Goal: Task Accomplishment & Management: Use online tool/utility

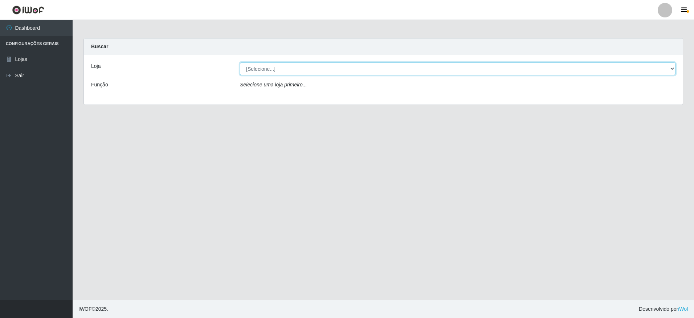
click at [277, 67] on select "[Selecione...] Extrabom - Loja 05 [GEOGRAPHIC_DATA]" at bounding box center [458, 68] width 436 height 13
select select "494"
click at [240, 62] on select "[Selecione...] Extrabom - Loja 05 [GEOGRAPHIC_DATA]" at bounding box center [458, 68] width 436 height 13
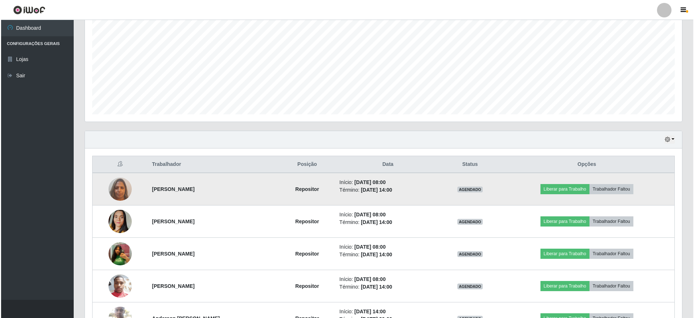
scroll to position [229, 0]
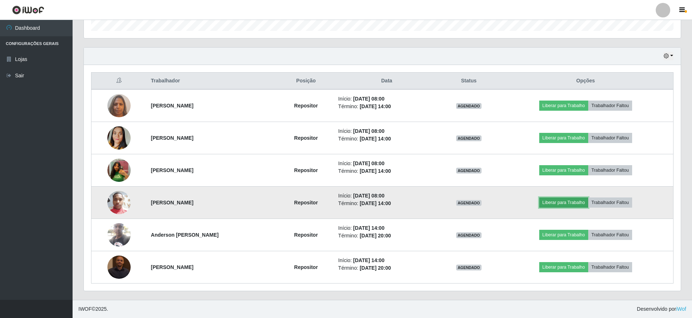
click at [558, 202] on button "Liberar para Trabalho" at bounding box center [564, 203] width 49 height 10
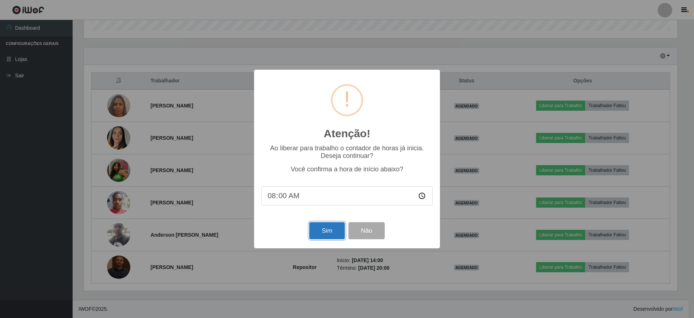
click at [323, 235] on button "Sim" at bounding box center [326, 230] width 35 height 17
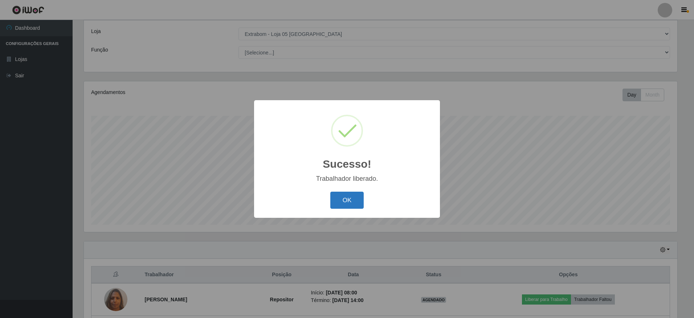
click at [349, 202] on button "OK" at bounding box center [347, 200] width 34 height 17
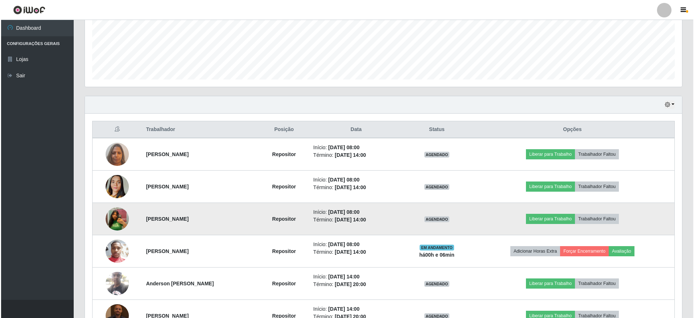
scroll to position [216, 0]
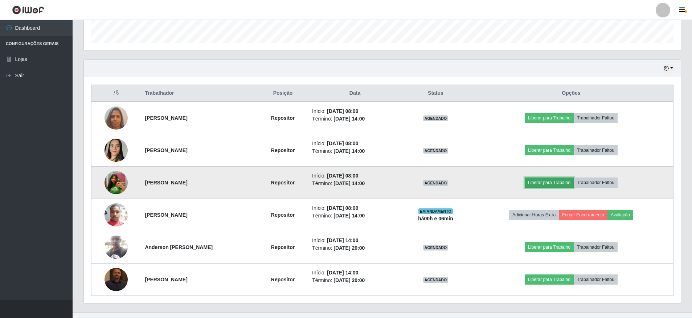
click at [564, 185] on button "Liberar para Trabalho" at bounding box center [549, 183] width 49 height 10
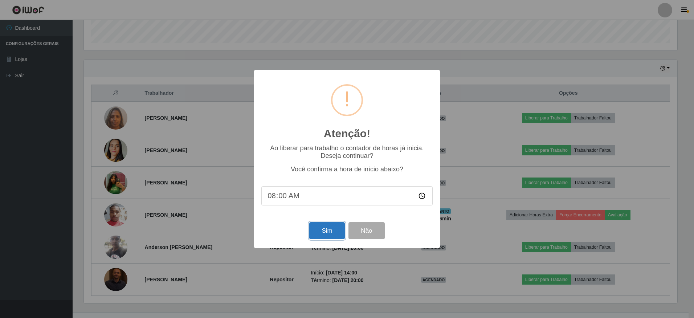
click at [321, 232] on button "Sim" at bounding box center [326, 230] width 35 height 17
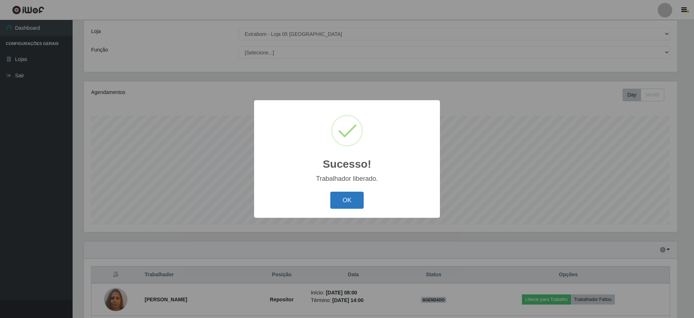
click at [347, 203] on button "OK" at bounding box center [347, 200] width 34 height 17
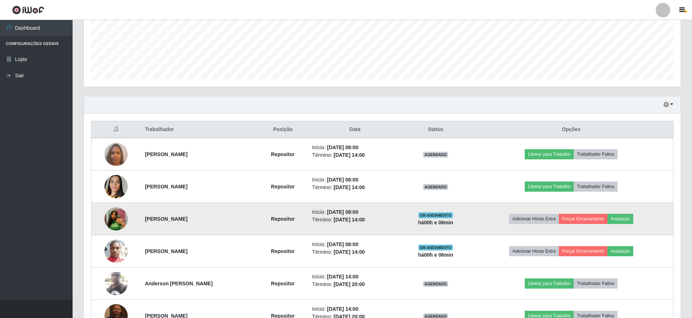
scroll to position [216, 0]
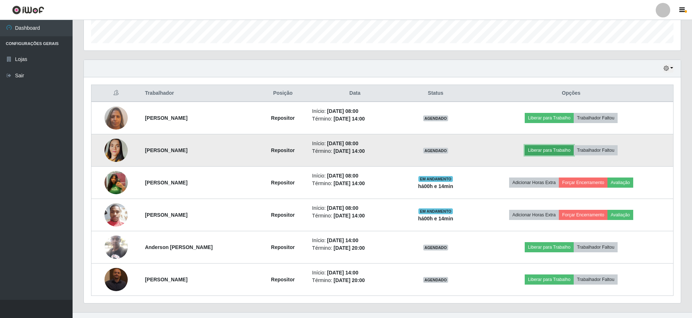
click at [561, 150] on button "Liberar para Trabalho" at bounding box center [549, 150] width 49 height 10
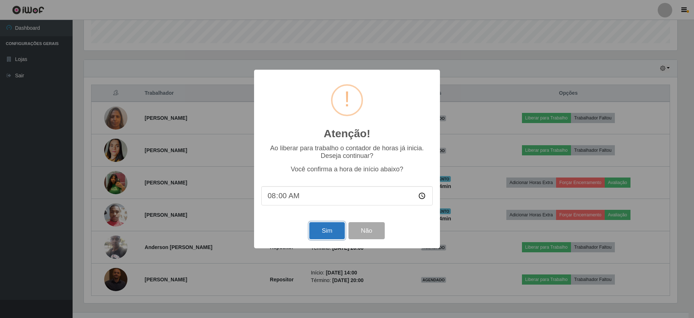
click at [322, 231] on button "Sim" at bounding box center [326, 230] width 35 height 17
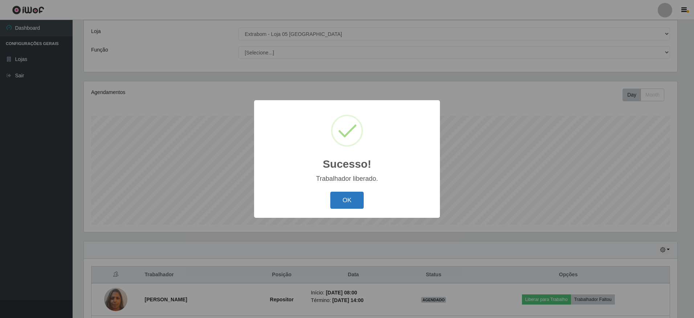
click at [352, 197] on button "OK" at bounding box center [347, 200] width 34 height 17
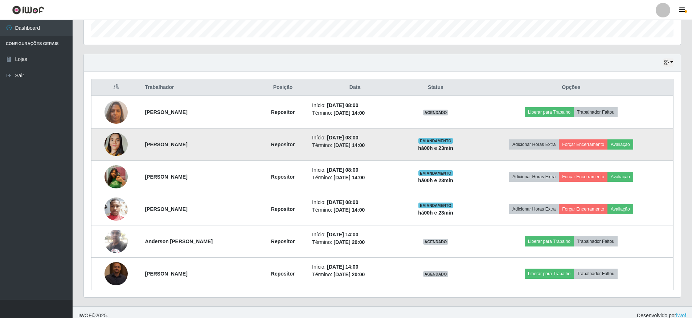
scroll to position [362920, 362473]
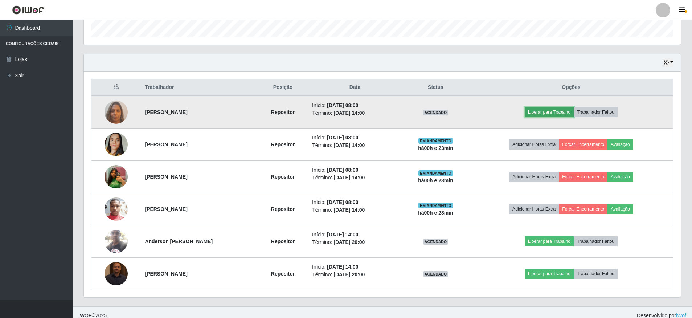
click at [557, 113] on button "Liberar para Trabalho" at bounding box center [549, 112] width 49 height 10
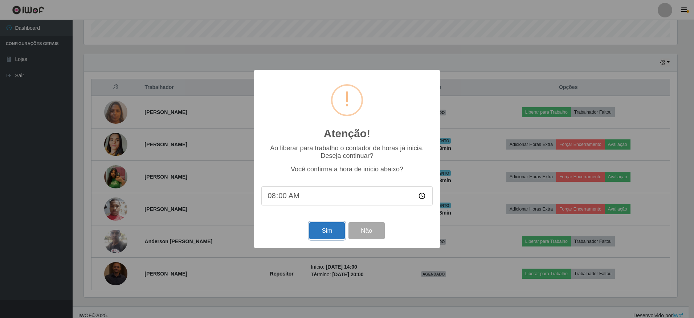
click at [321, 228] on button "Sim" at bounding box center [326, 230] width 35 height 17
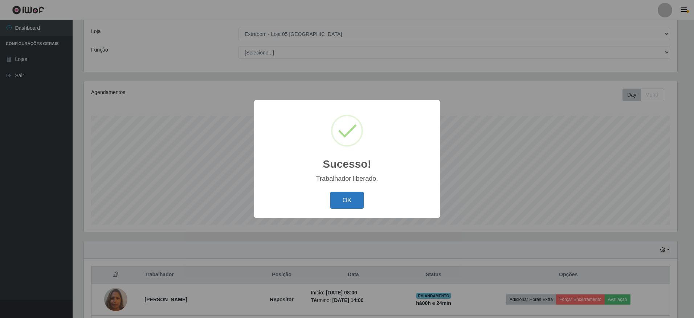
click at [343, 201] on button "OK" at bounding box center [347, 200] width 34 height 17
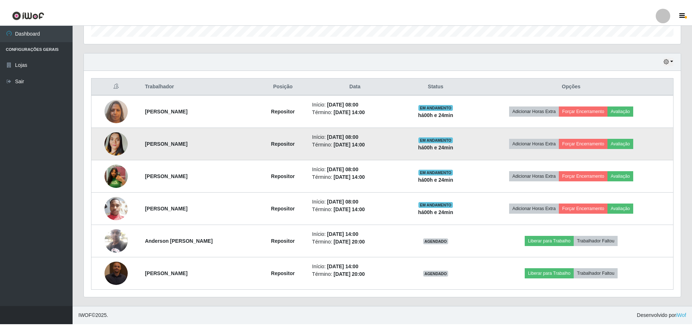
scroll to position [217, 0]
